Goal: Share content: Share content

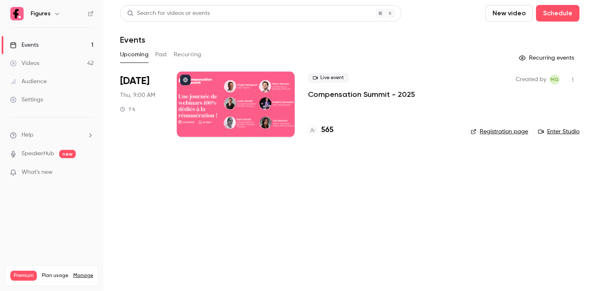
click at [341, 96] on p "Compensation Summit - 2025" at bounding box center [361, 94] width 107 height 10
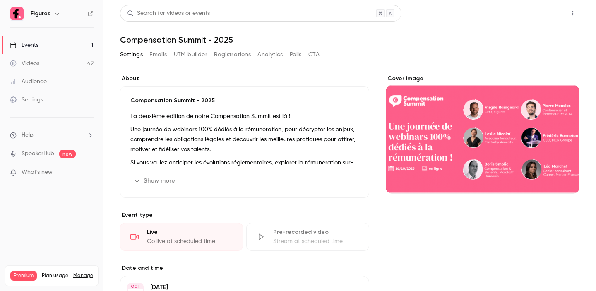
click at [546, 14] on button "Share" at bounding box center [543, 13] width 33 height 17
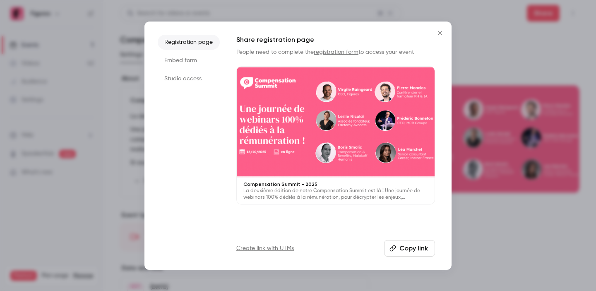
click at [176, 80] on li "Studio access" at bounding box center [189, 78] width 62 height 15
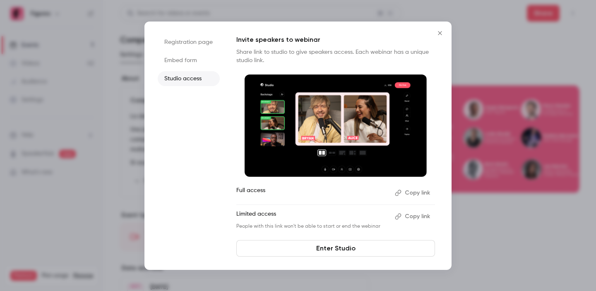
click at [413, 216] on button "Copy link" at bounding box center [412, 216] width 43 height 13
click at [439, 34] on icon "Close" at bounding box center [440, 33] width 10 height 7
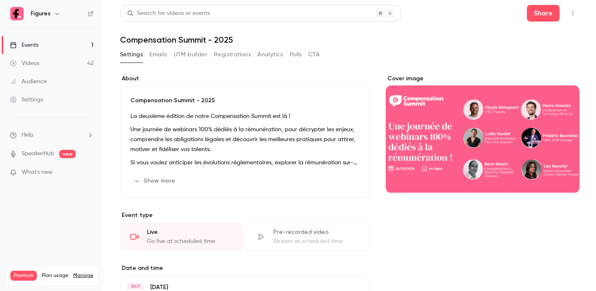
click at [163, 181] on button "Show more" at bounding box center [155, 180] width 50 height 13
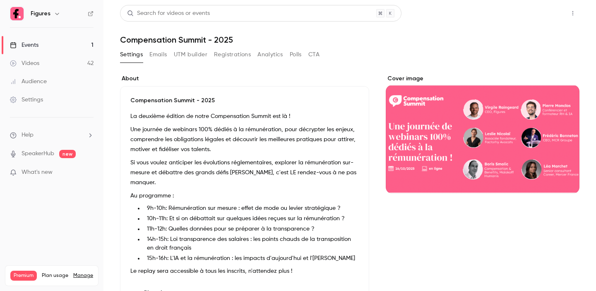
click at [528, 12] on button "Share" at bounding box center [543, 13] width 33 height 17
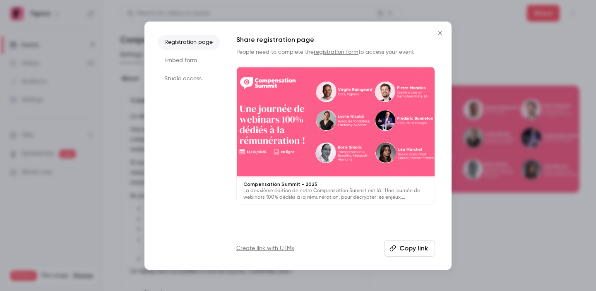
click at [408, 254] on button "Copy link" at bounding box center [409, 248] width 51 height 17
click at [252, 249] on link "Create link with UTMs" at bounding box center [265, 248] width 58 height 8
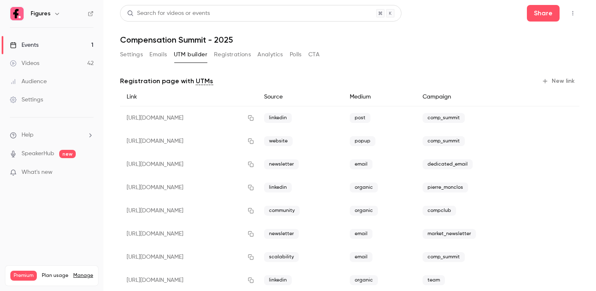
scroll to position [19, 0]
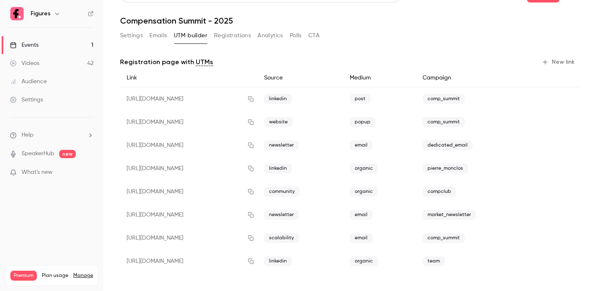
click at [557, 64] on button "New link" at bounding box center [558, 61] width 41 height 13
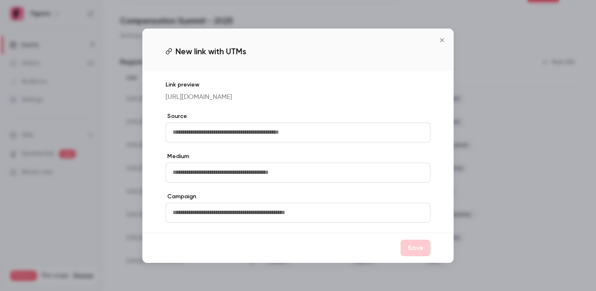
click at [259, 140] on input "text" at bounding box center [298, 132] width 265 height 20
type input "********"
click at [268, 175] on input "text" at bounding box center [298, 173] width 265 height 20
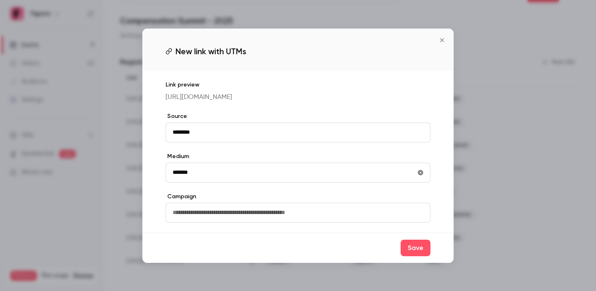
type input "*******"
click at [265, 219] on input "text" at bounding box center [298, 213] width 265 height 20
type input "*******"
click at [410, 255] on button "Save" at bounding box center [416, 248] width 30 height 17
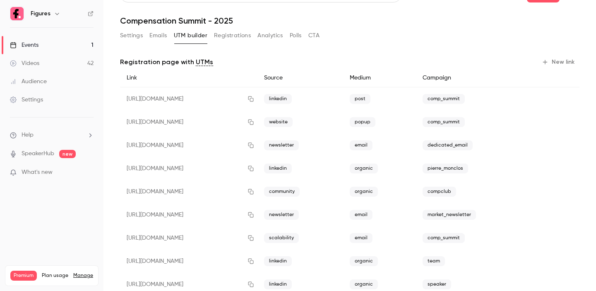
scroll to position [42, 0]
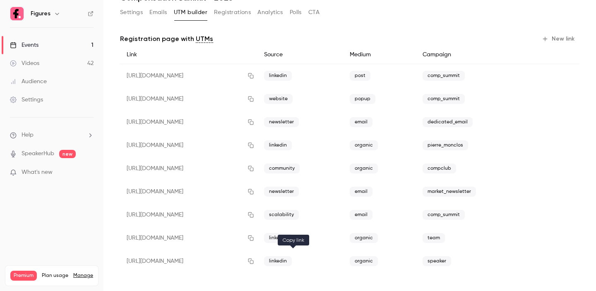
click at [254, 259] on icon "button" at bounding box center [250, 261] width 7 height 6
click at [48, 38] on link "Events 1" at bounding box center [51, 45] width 103 height 18
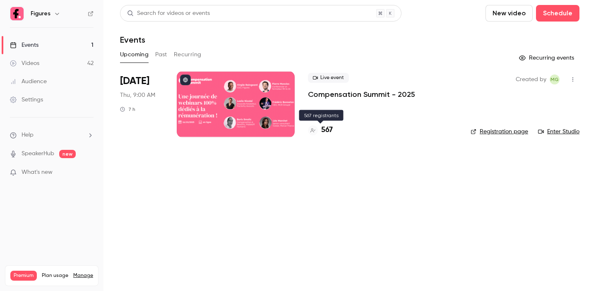
click at [329, 129] on h4 "567" at bounding box center [327, 130] width 12 height 11
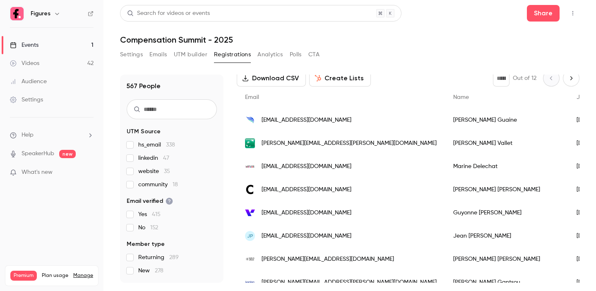
scroll to position [46, 0]
